Goal: Transaction & Acquisition: Purchase product/service

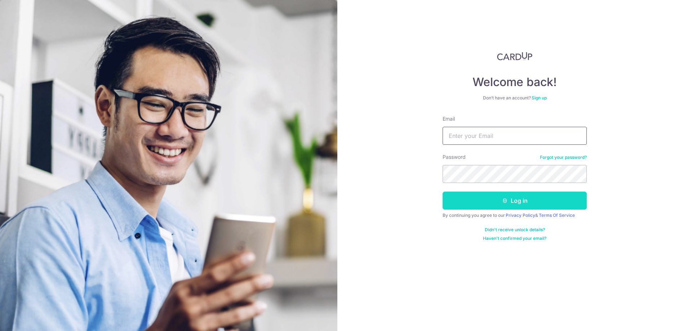
type input "luaivan@gmail.com"
click at [486, 198] on button "Log in" at bounding box center [515, 201] width 144 height 18
click at [394, 217] on div "Welcome back! Don’t have an account? Sign up Email luaivan@gmail.com Password F…" at bounding box center [514, 165] width 355 height 331
click at [493, 204] on button "Log in" at bounding box center [515, 201] width 144 height 18
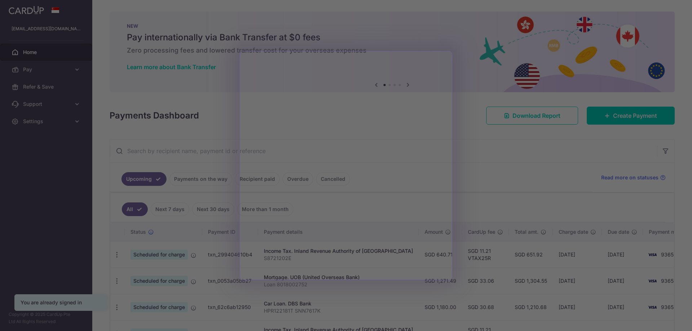
click at [517, 181] on div at bounding box center [349, 167] width 699 height 335
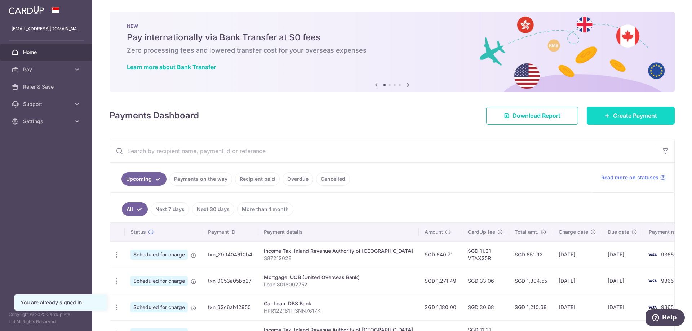
click at [619, 115] on span "Create Payment" at bounding box center [635, 115] width 44 height 9
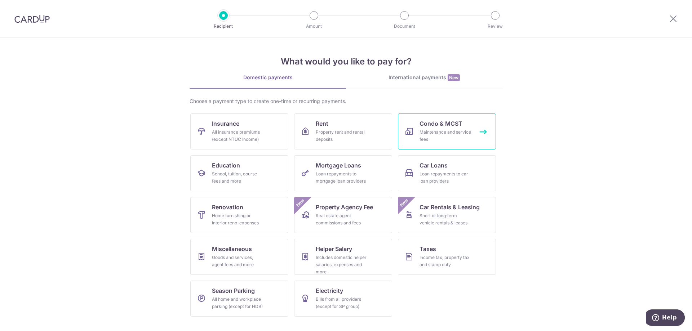
click at [403, 133] on link "Condo & MCST Maintenance and service fees" at bounding box center [447, 132] width 98 height 36
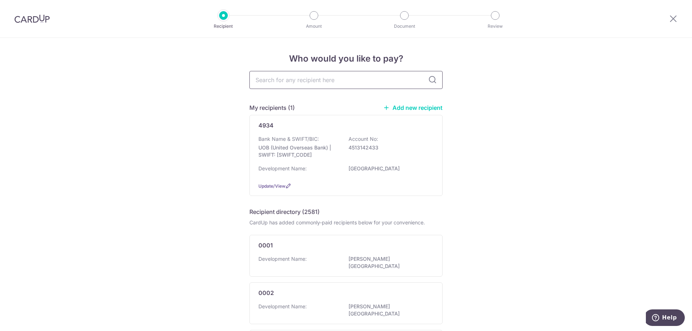
click at [323, 80] on input "text" at bounding box center [345, 80] width 193 height 18
click at [322, 173] on div "Development Name: [GEOGRAPHIC_DATA]" at bounding box center [346, 171] width 175 height 12
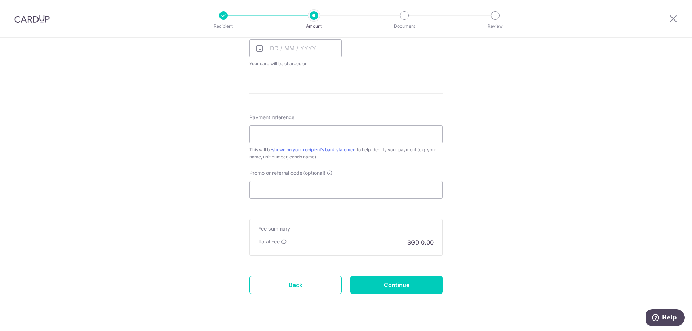
scroll to position [359, 0]
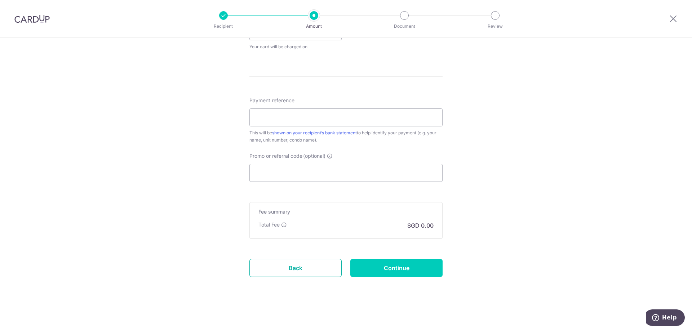
click at [281, 270] on link "Back" at bounding box center [295, 268] width 92 height 18
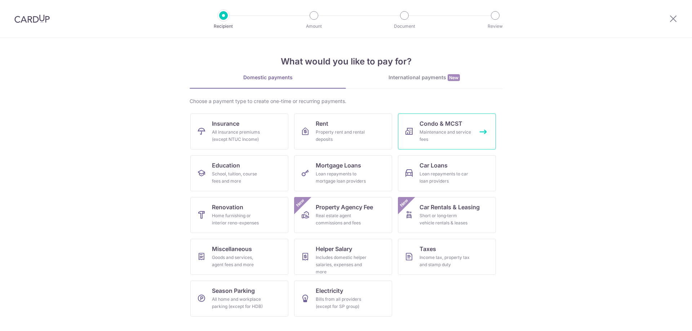
click at [419, 129] on link "Condo & MCST Maintenance and service fees" at bounding box center [447, 132] width 98 height 36
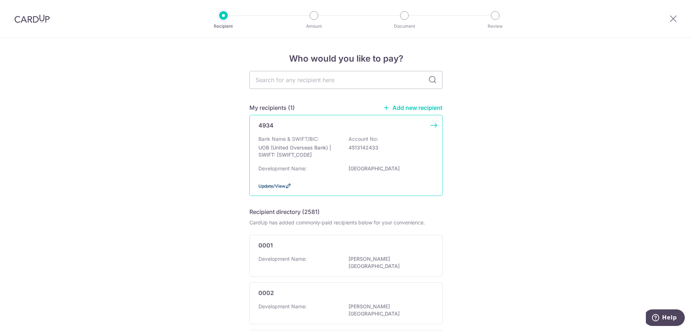
click at [274, 186] on span "Update/View" at bounding box center [272, 186] width 27 height 5
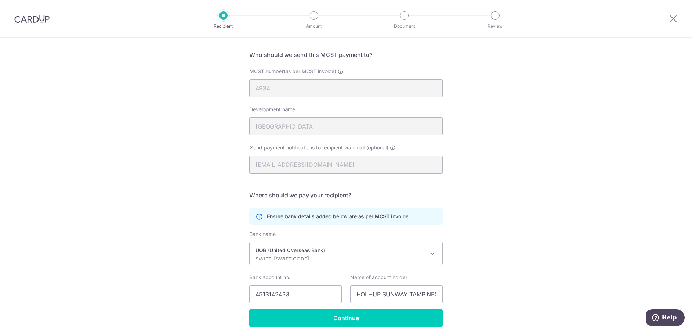
scroll to position [78, 0]
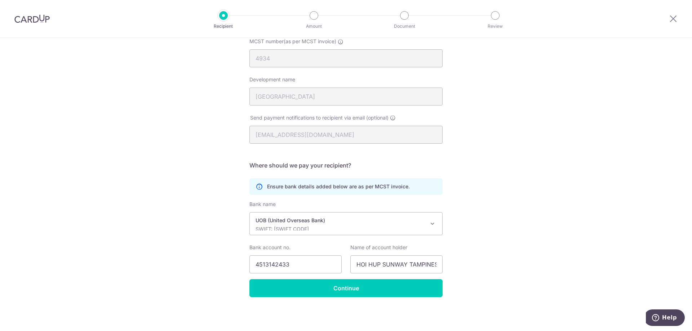
click at [375, 232] on span "UOB (United Overseas Bank) SWIFT: UOVBSGSGXXX" at bounding box center [346, 224] width 193 height 22
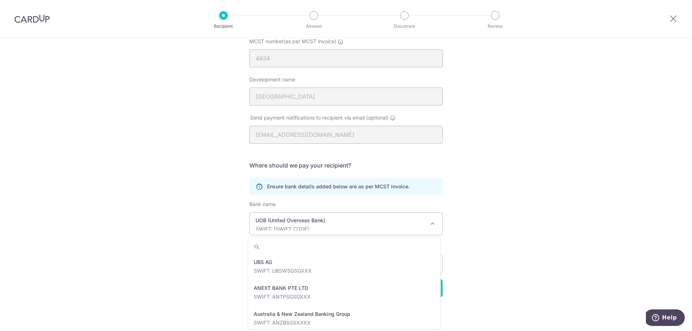
scroll to position [1480, 0]
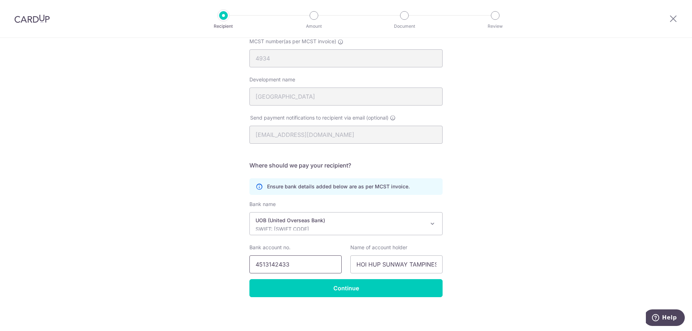
drag, startPoint x: 326, startPoint y: 263, endPoint x: 191, endPoint y: 254, distance: 135.5
click at [191, 254] on div "Recipient Details Your recipient does not need a CardUp account to receive your…" at bounding box center [346, 145] width 692 height 371
type input "7613164638"
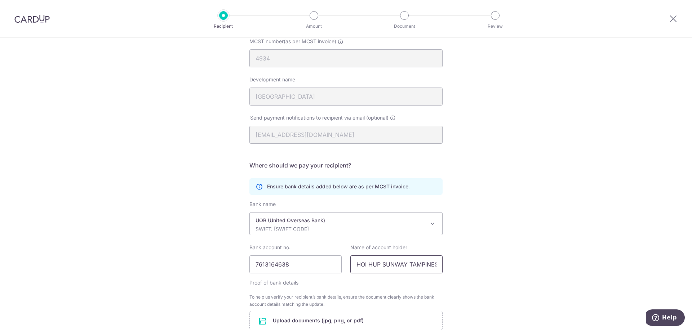
scroll to position [0, 116]
drag, startPoint x: 355, startPoint y: 264, endPoint x: 678, endPoint y: 282, distance: 322.8
click at [676, 282] on div "Recipient Details Your recipient does not need a CardUp account to receive your…" at bounding box center [346, 186] width 692 height 452
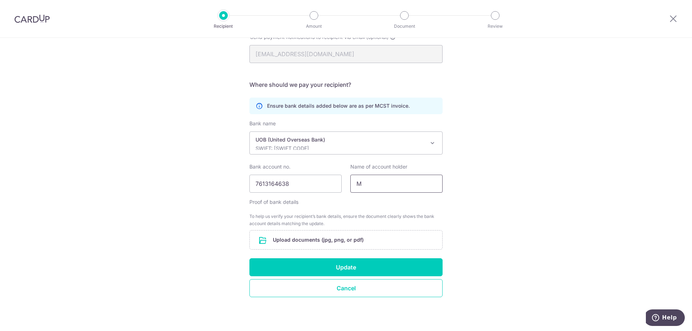
scroll to position [0, 0]
type input "MCST PLAN NO. 4934"
click at [356, 270] on button "Update" at bounding box center [345, 268] width 193 height 18
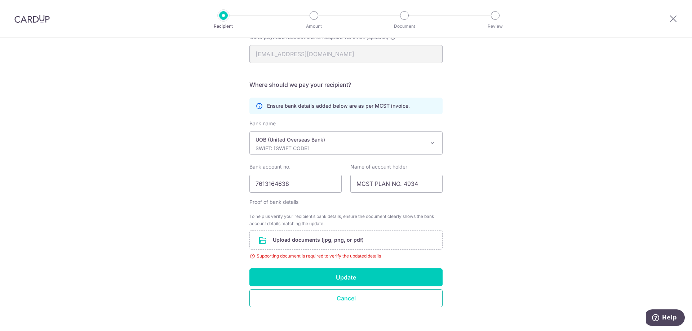
click at [338, 298] on button "Cancel" at bounding box center [345, 299] width 193 height 18
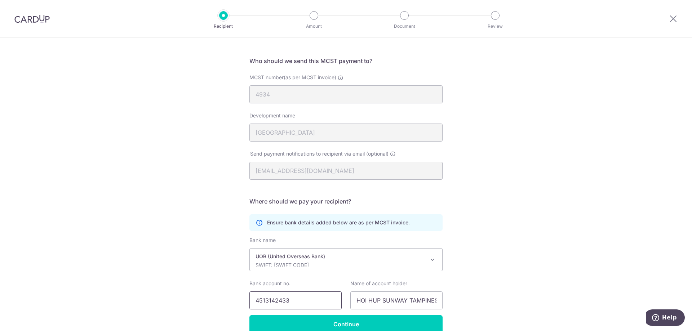
scroll to position [78, 0]
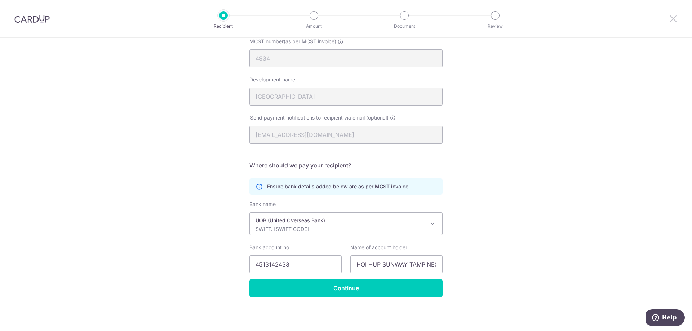
drag, startPoint x: 677, startPoint y: 17, endPoint x: 385, endPoint y: 36, distance: 293.0
click at [677, 17] on icon at bounding box center [673, 18] width 9 height 9
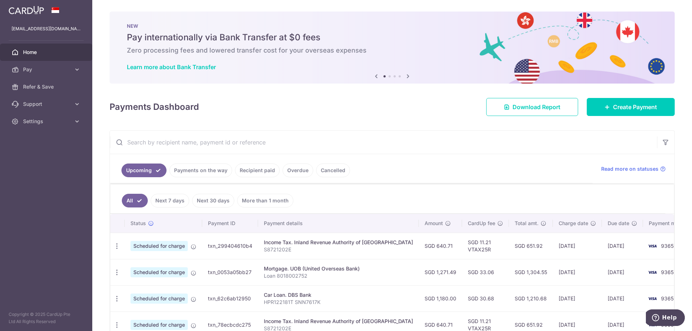
click at [503, 182] on ul "Upcoming Payments on the way Recipient paid Overdue Cancelled" at bounding box center [351, 168] width 483 height 29
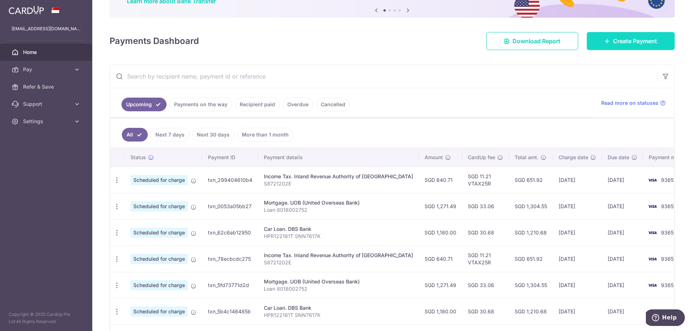
scroll to position [36, 0]
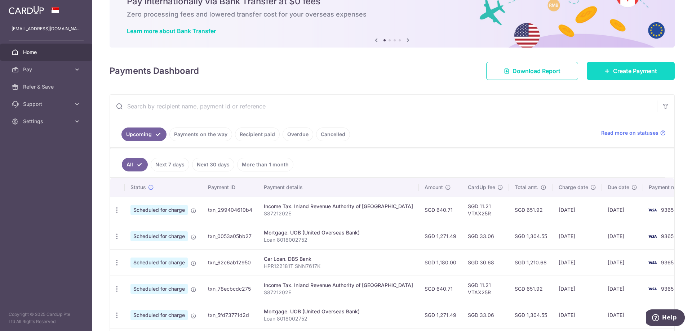
click at [613, 70] on span "Create Payment" at bounding box center [635, 71] width 44 height 9
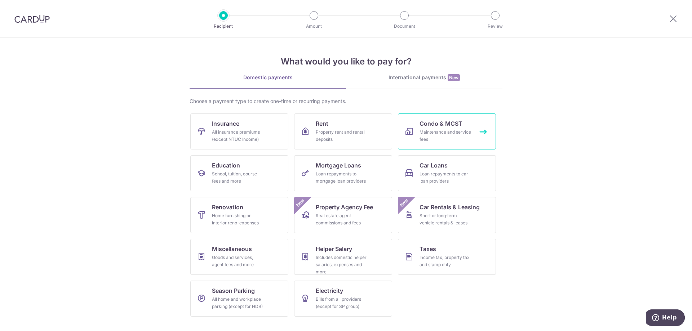
click at [420, 131] on div "Maintenance and service fees" at bounding box center [446, 136] width 52 height 14
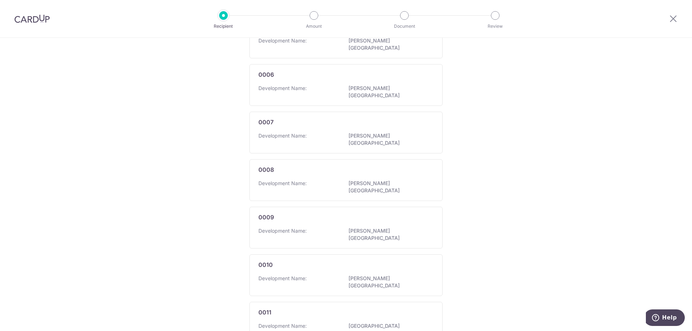
scroll to position [395, 0]
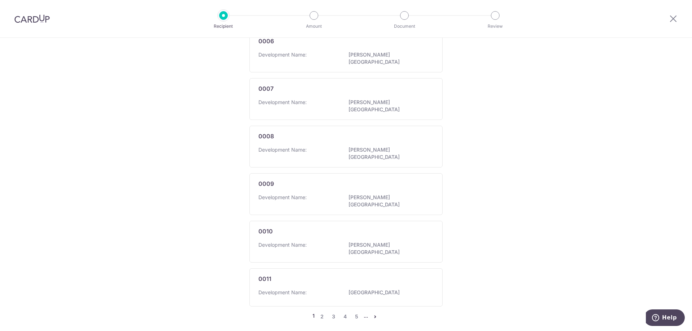
drag, startPoint x: 592, startPoint y: 84, endPoint x: 566, endPoint y: 208, distance: 126.4
click at [353, 313] on link "5" at bounding box center [356, 317] width 9 height 9
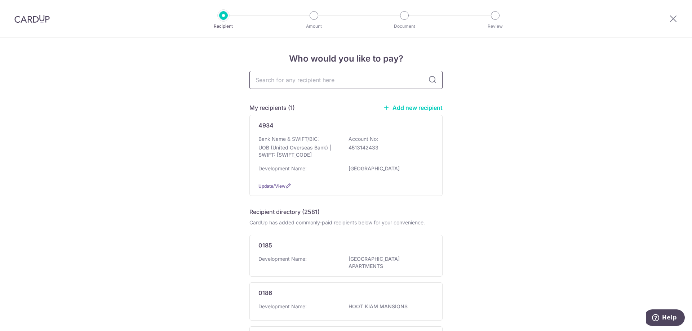
click at [308, 75] on input "text" at bounding box center [345, 80] width 193 height 18
type input "MCS"
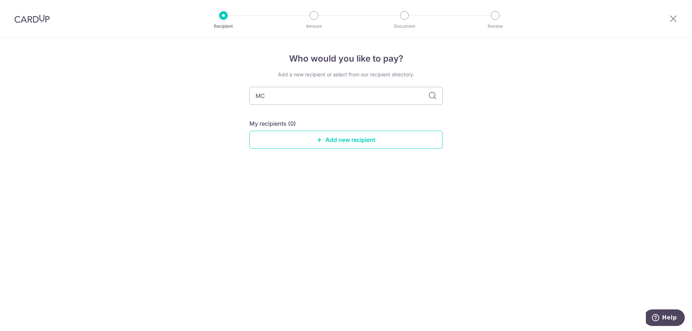
type input "M"
type input "493"
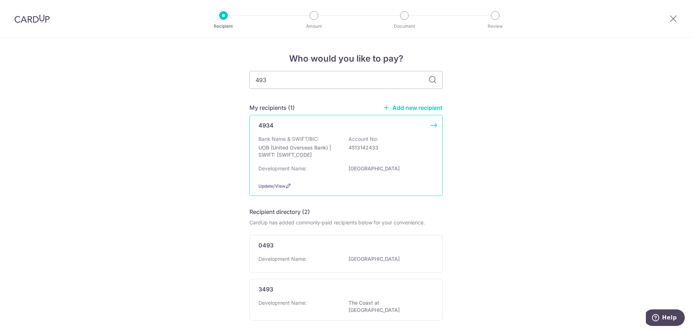
scroll to position [28, 0]
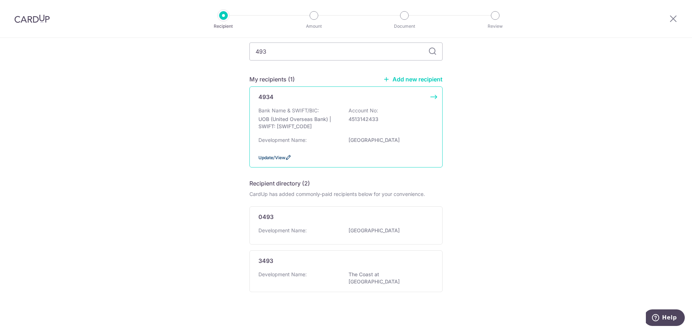
click at [273, 156] on span "Update/View" at bounding box center [272, 157] width 27 height 5
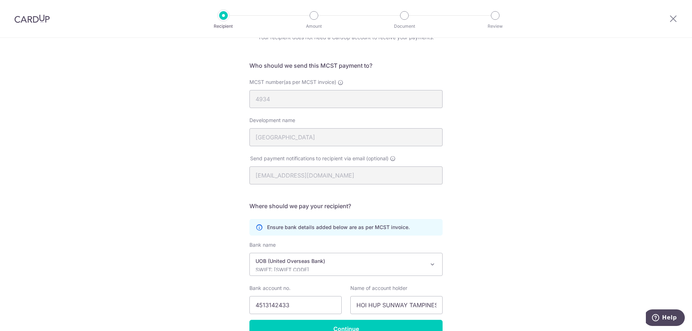
scroll to position [78, 0]
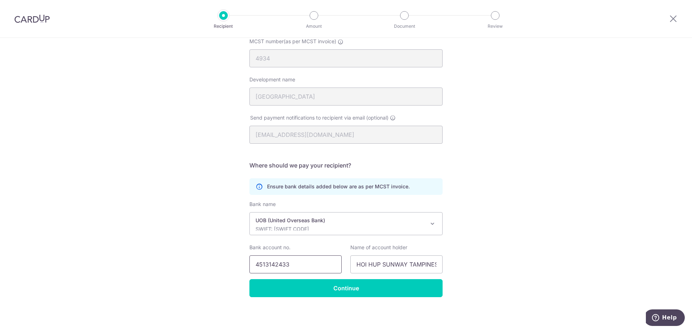
drag, startPoint x: 319, startPoint y: 263, endPoint x: 72, endPoint y: 257, distance: 246.7
click at [72, 257] on div "Recipient Details Your recipient does not need a CardUp account to receive your…" at bounding box center [346, 145] width 692 height 371
type input "7613164638"
click at [390, 264] on input "HOI HUP SUNWAY TAMPINES J.V. PTE LTD - MAINTENANCE FUND A/C" at bounding box center [396, 265] width 92 height 18
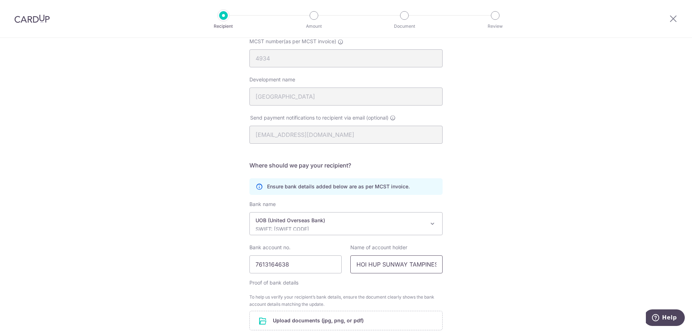
click at [390, 264] on input "HOI HUP SUNWAY TAMPINES J.V. PTE LTD - MAINTENANCE FUND A/C" at bounding box center [396, 265] width 92 height 18
type input "C"
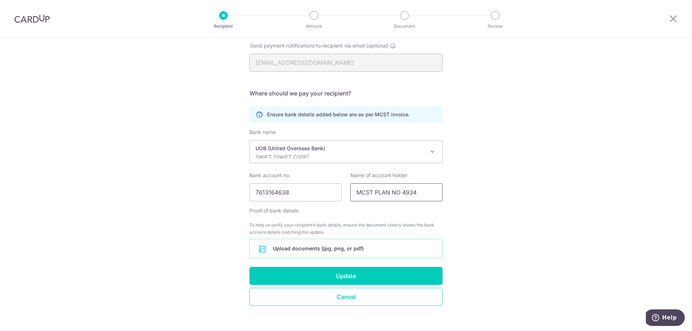
type input "MCST PLAN NO 4934"
click at [331, 248] on input "file" at bounding box center [346, 248] width 193 height 19
click at [70, 92] on div "Recipient Details Your recipient does not need a CardUp account to receive your…" at bounding box center [346, 114] width 692 height 452
click at [305, 250] on input "file" at bounding box center [346, 248] width 193 height 19
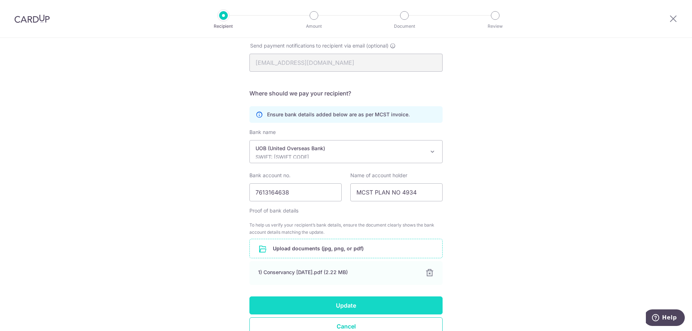
click at [401, 302] on button "Update" at bounding box center [345, 306] width 193 height 18
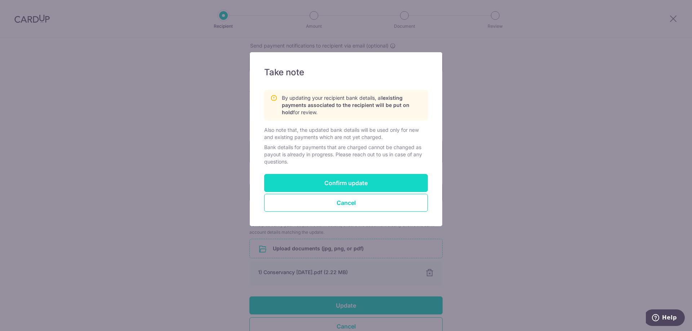
click at [380, 182] on button "Confirm update" at bounding box center [346, 183] width 164 height 18
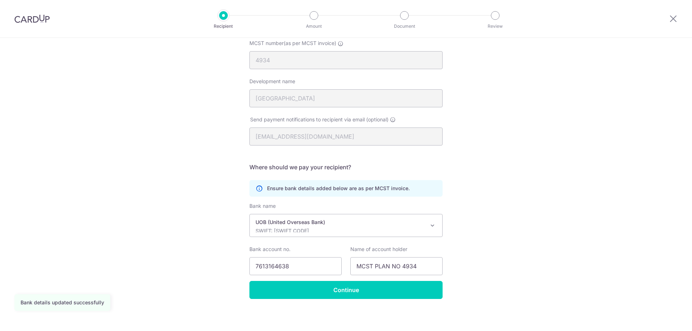
scroll to position [78, 0]
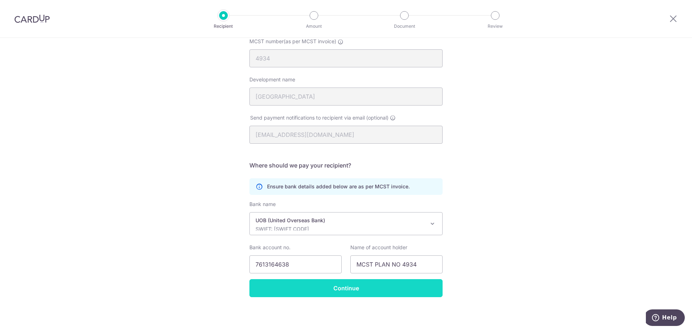
click at [384, 294] on input "Continue" at bounding box center [345, 288] width 193 height 18
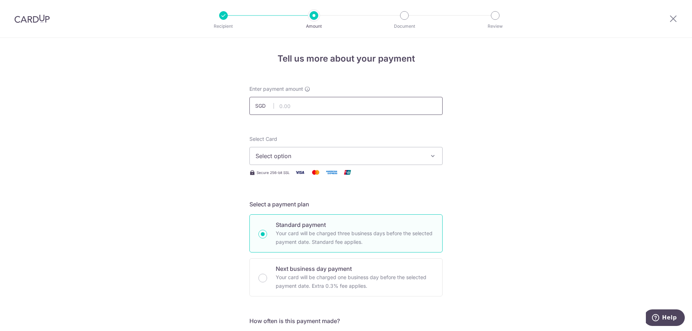
click at [292, 108] on input "text" at bounding box center [345, 106] width 193 height 18
type input "1,213.17"
click at [298, 158] on span "Select option" at bounding box center [340, 156] width 168 height 9
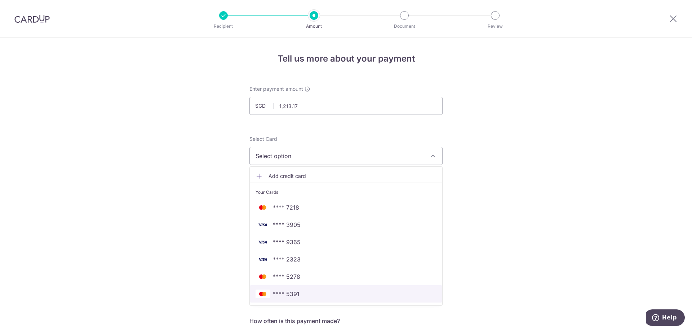
click at [286, 293] on span "**** 5391" at bounding box center [286, 294] width 27 height 9
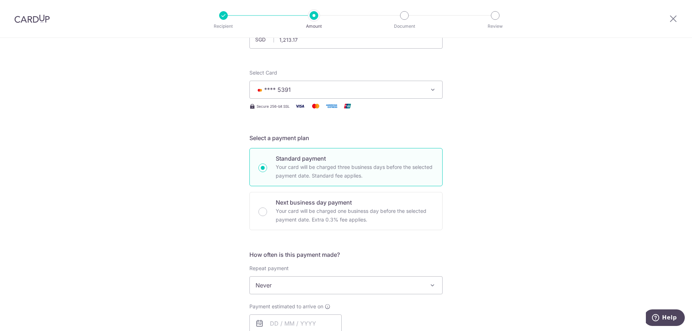
scroll to position [144, 0]
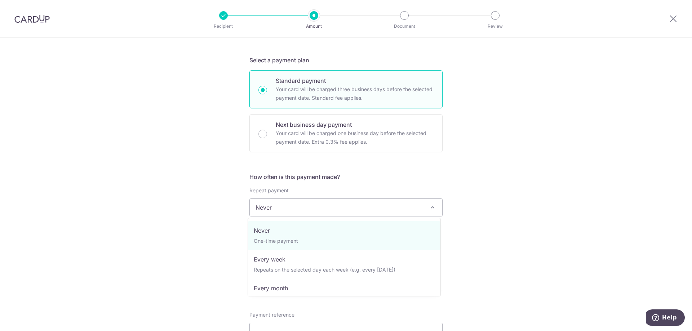
click at [295, 210] on span "Never" at bounding box center [346, 207] width 193 height 17
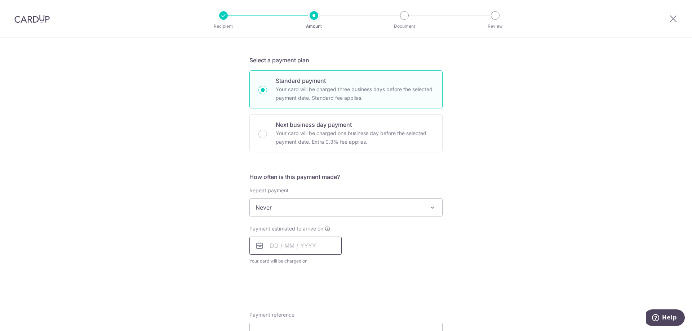
click at [295, 247] on input "text" at bounding box center [295, 246] width 92 height 18
click at [335, 326] on link "15" at bounding box center [337, 326] width 12 height 12
type input "15/08/2025"
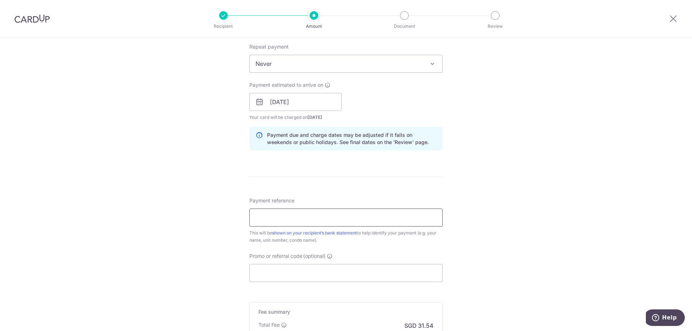
scroll to position [288, 0]
click at [341, 220] on input "Payment reference" at bounding box center [345, 217] width 193 height 18
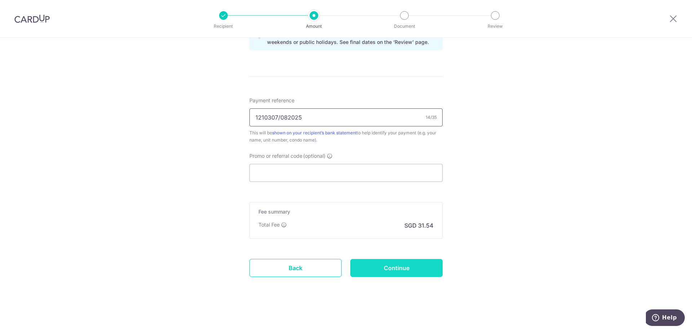
type input "1210307/082025"
click at [386, 267] on input "Continue" at bounding box center [396, 268] width 92 height 18
type input "Create Schedule"
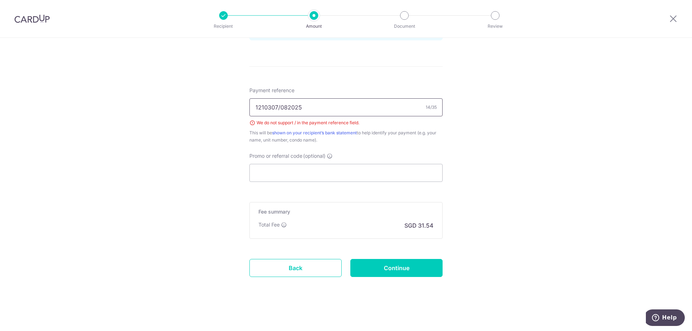
click at [277, 107] on input "1210307/082025" at bounding box center [345, 107] width 193 height 18
type input "1210307 082025"
click at [390, 274] on input "Continue" at bounding box center [396, 268] width 92 height 18
type input "Create Schedule"
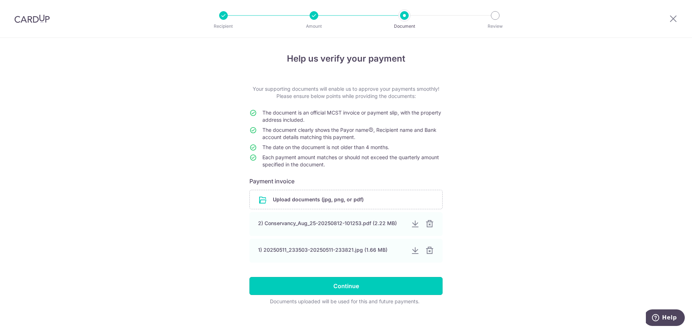
drag, startPoint x: 391, startPoint y: 289, endPoint x: 453, endPoint y: 264, distance: 67.0
click at [453, 264] on div "Help us verify your payment Your supporting documents will enable us to approve…" at bounding box center [346, 188] width 692 height 301
click at [429, 252] on div at bounding box center [429, 251] width 9 height 9
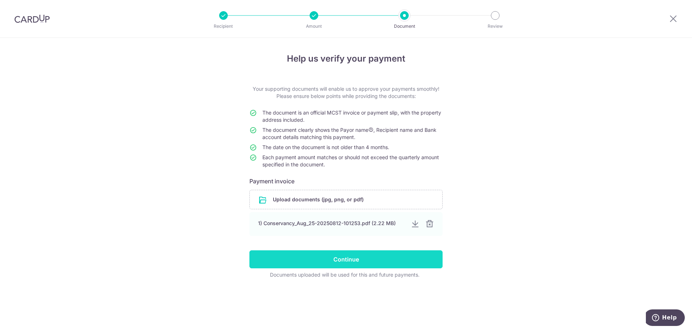
click at [408, 261] on input "Continue" at bounding box center [345, 260] width 193 height 18
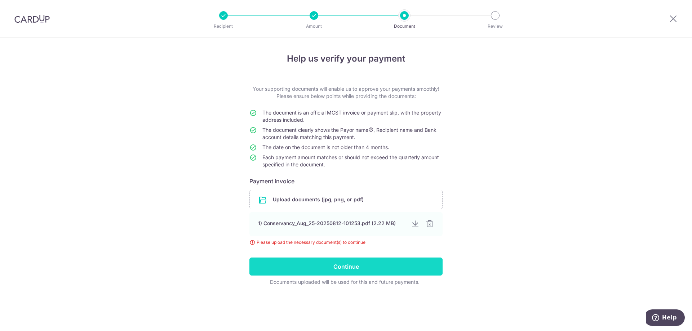
click at [396, 269] on input "Continue" at bounding box center [345, 267] width 193 height 18
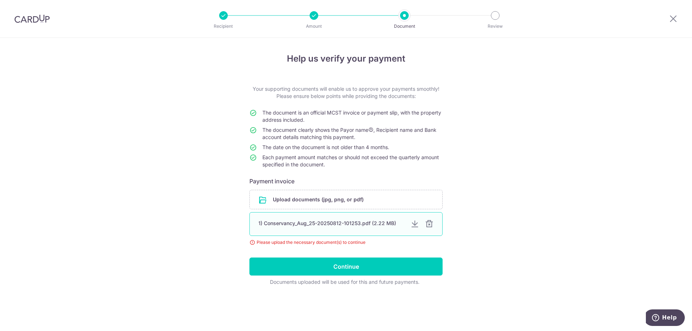
click at [377, 226] on div "1) Conservancy_Aug_25-20250812-101253.pdf (2.22 MB)" at bounding box center [332, 223] width 146 height 7
click at [381, 271] on input "Continue" at bounding box center [345, 267] width 193 height 18
click at [367, 195] on input "file" at bounding box center [346, 199] width 193 height 19
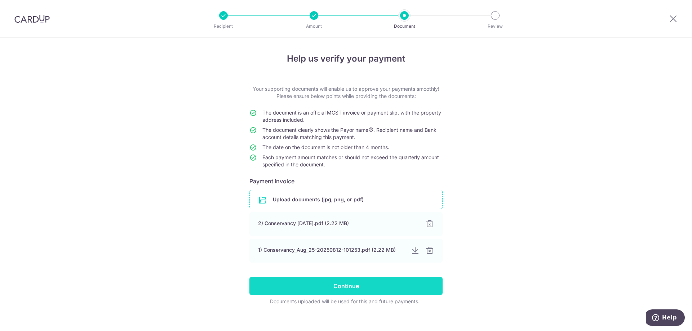
click at [361, 287] on input "Continue" at bounding box center [345, 286] width 193 height 18
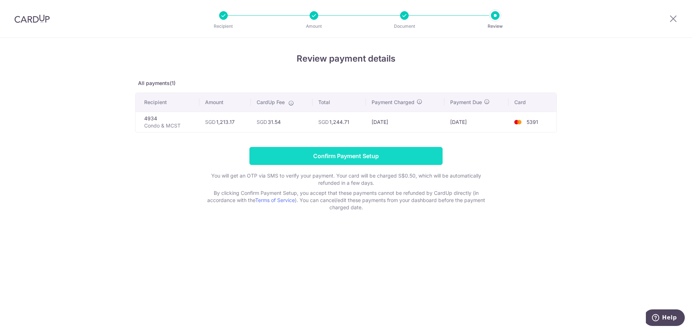
click at [341, 156] on input "Confirm Payment Setup" at bounding box center [345, 156] width 193 height 18
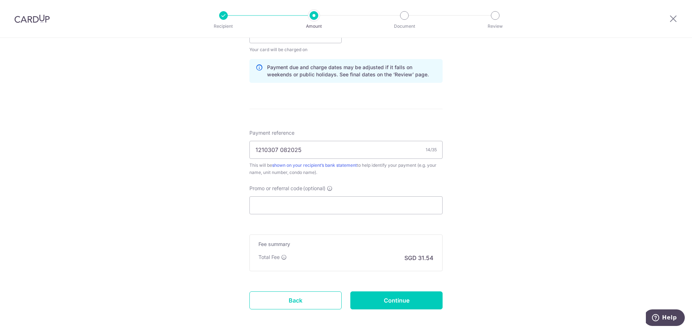
scroll to position [418, 0]
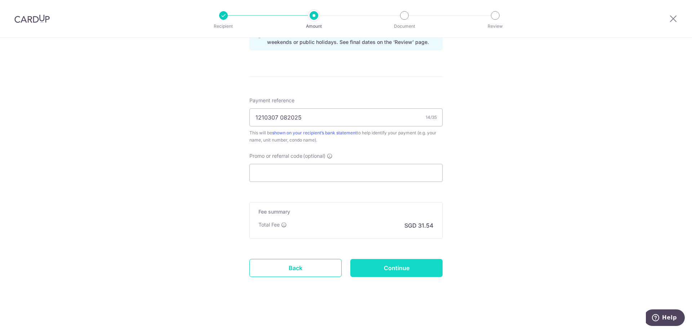
click at [410, 266] on input "Continue" at bounding box center [396, 268] width 92 height 18
type input "Update Schedule"
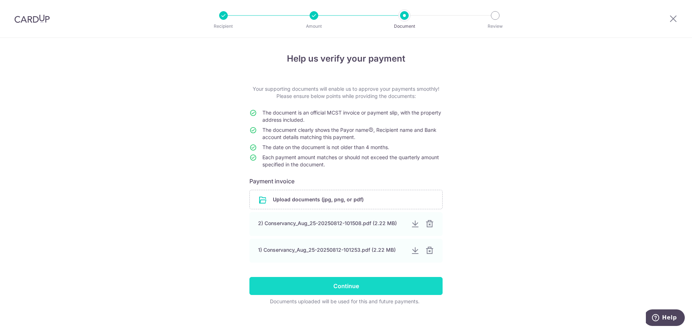
click at [382, 286] on input "Continue" at bounding box center [345, 286] width 193 height 18
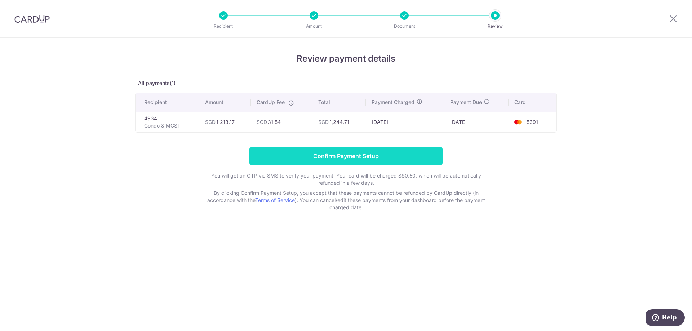
click at [418, 156] on input "Confirm Payment Setup" at bounding box center [345, 156] width 193 height 18
